Goal: Information Seeking & Learning: Learn about a topic

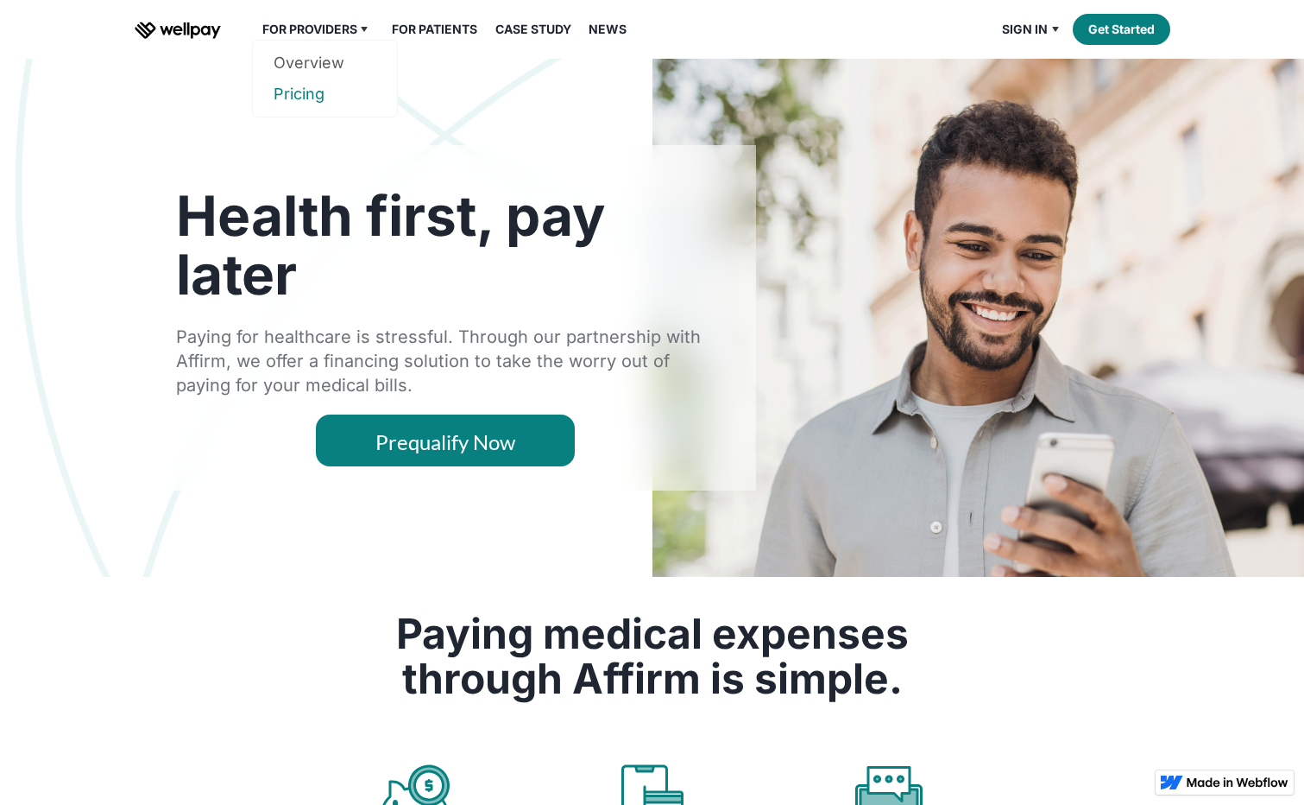
click at [314, 88] on link "Pricing" at bounding box center [325, 94] width 103 height 31
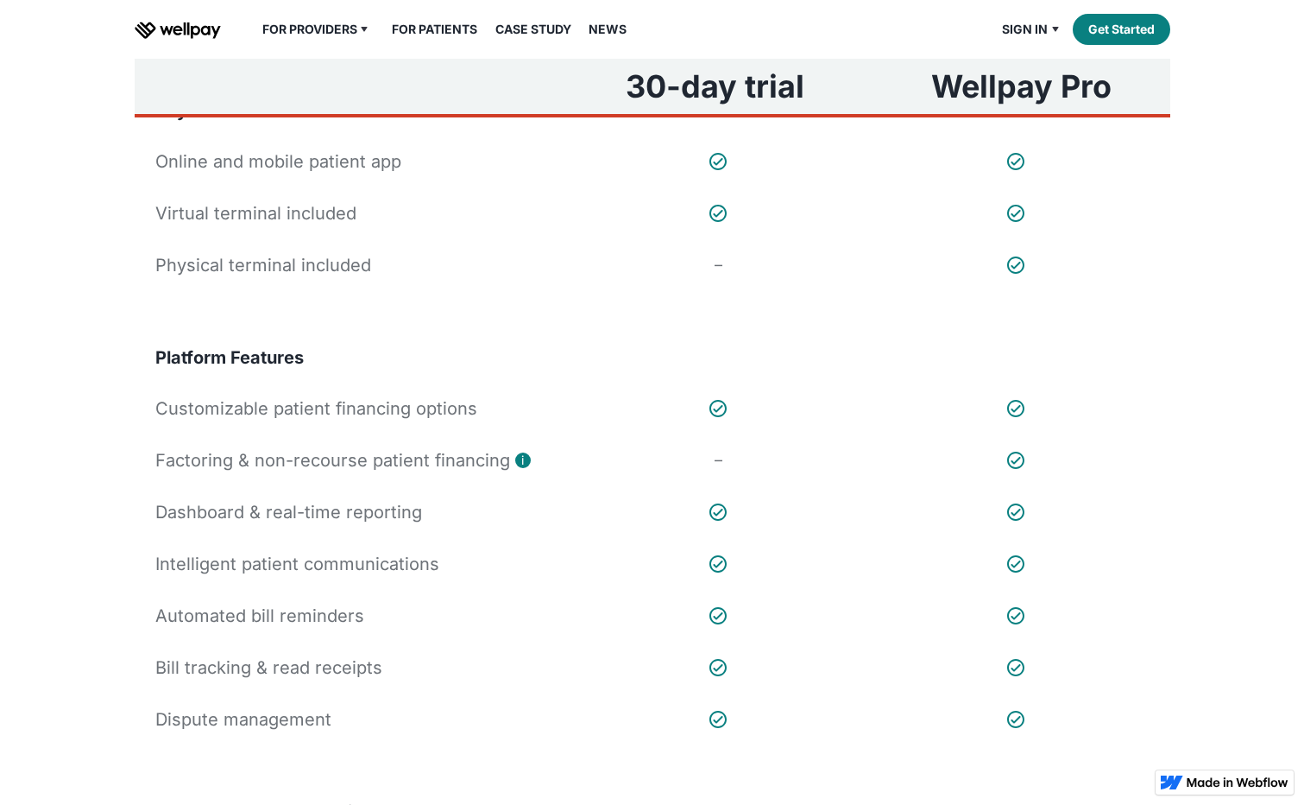
scroll to position [345, 0]
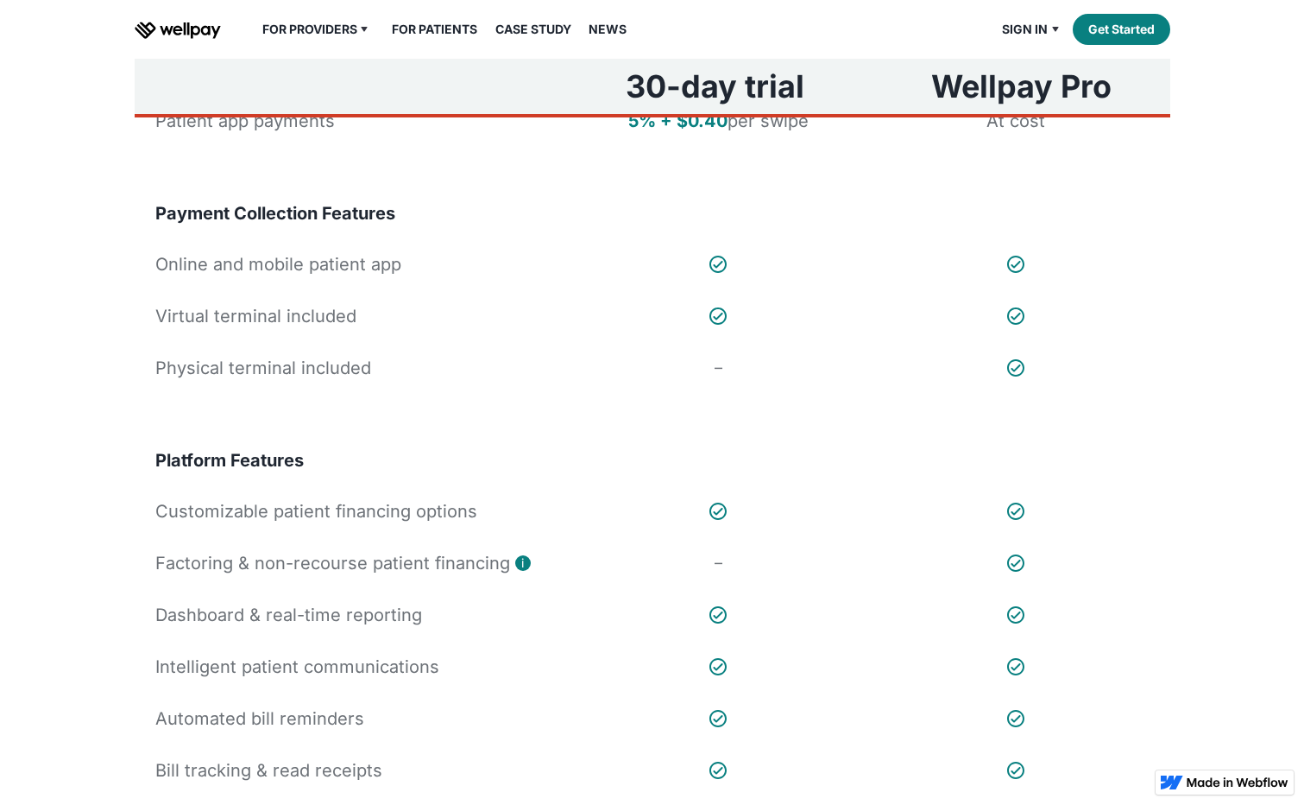
click at [548, 23] on link "Case Study" at bounding box center [533, 29] width 97 height 21
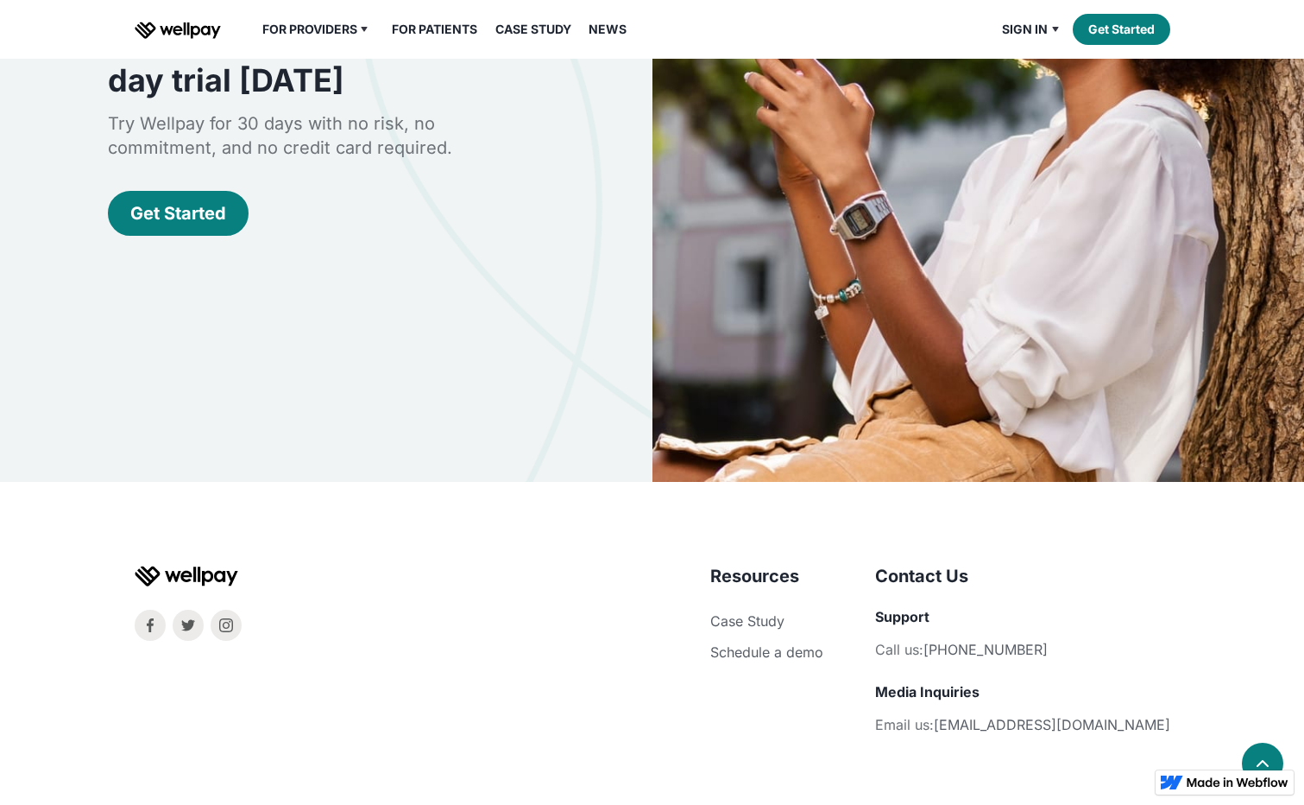
scroll to position [3455, 0]
